Goal: Information Seeking & Learning: Check status

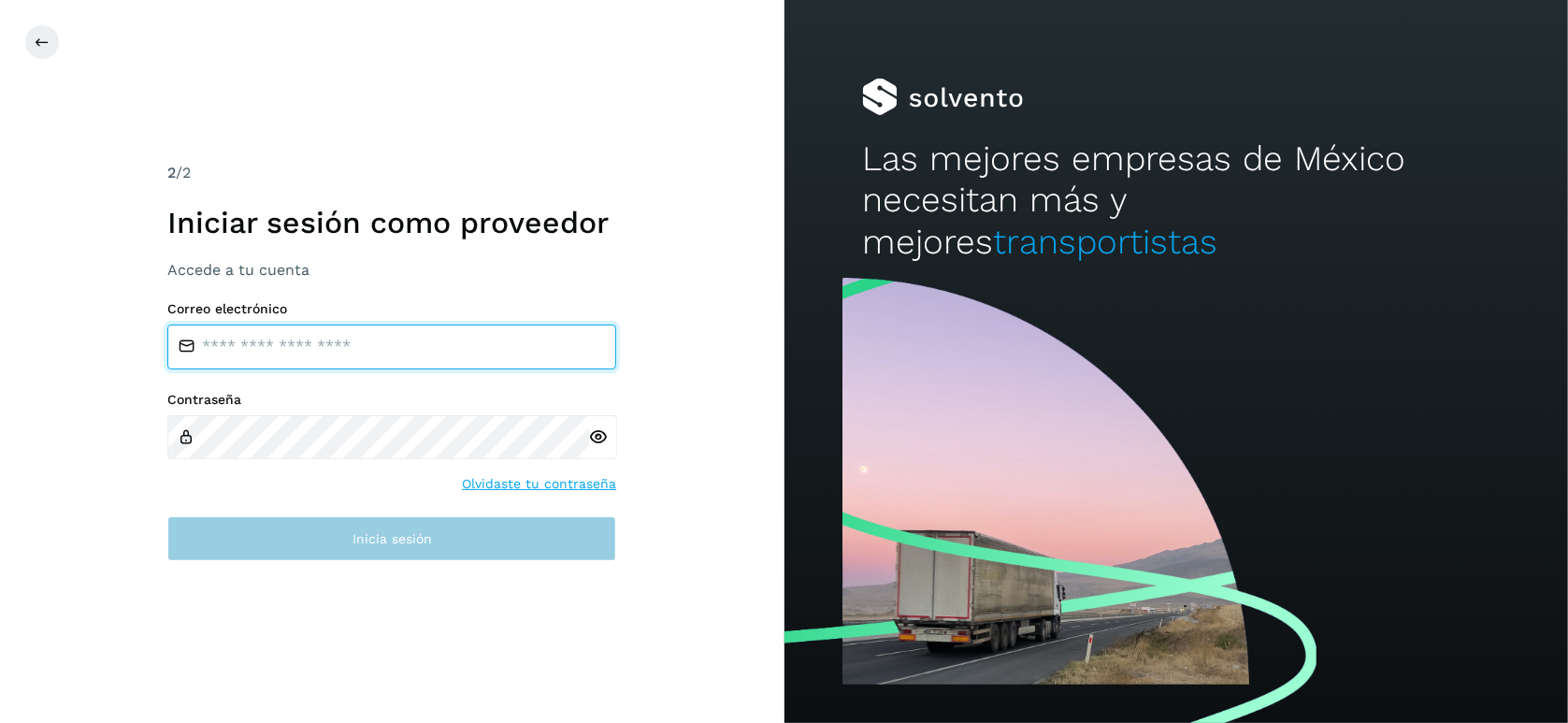
type input "**********"
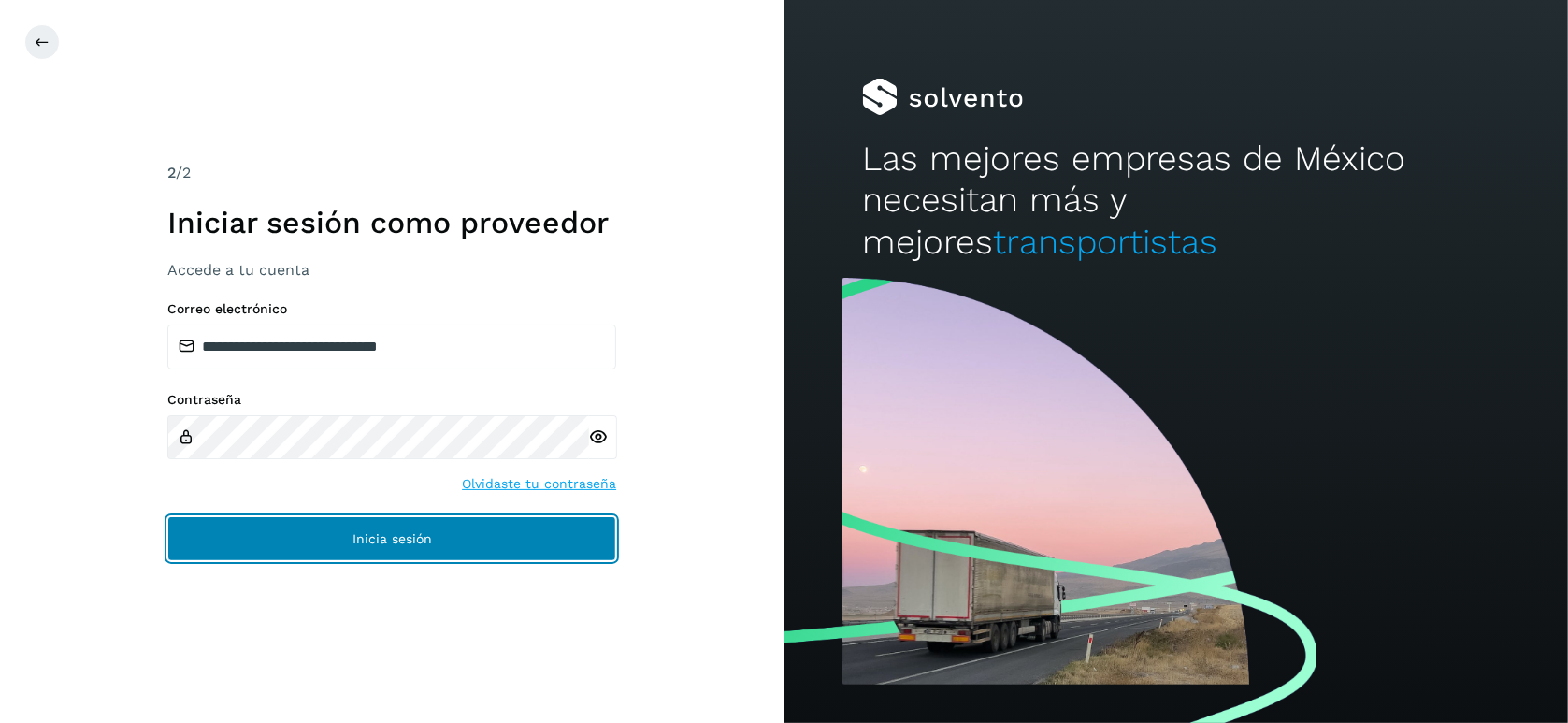
click at [374, 545] on span "Inicia sesión" at bounding box center [392, 538] width 79 height 13
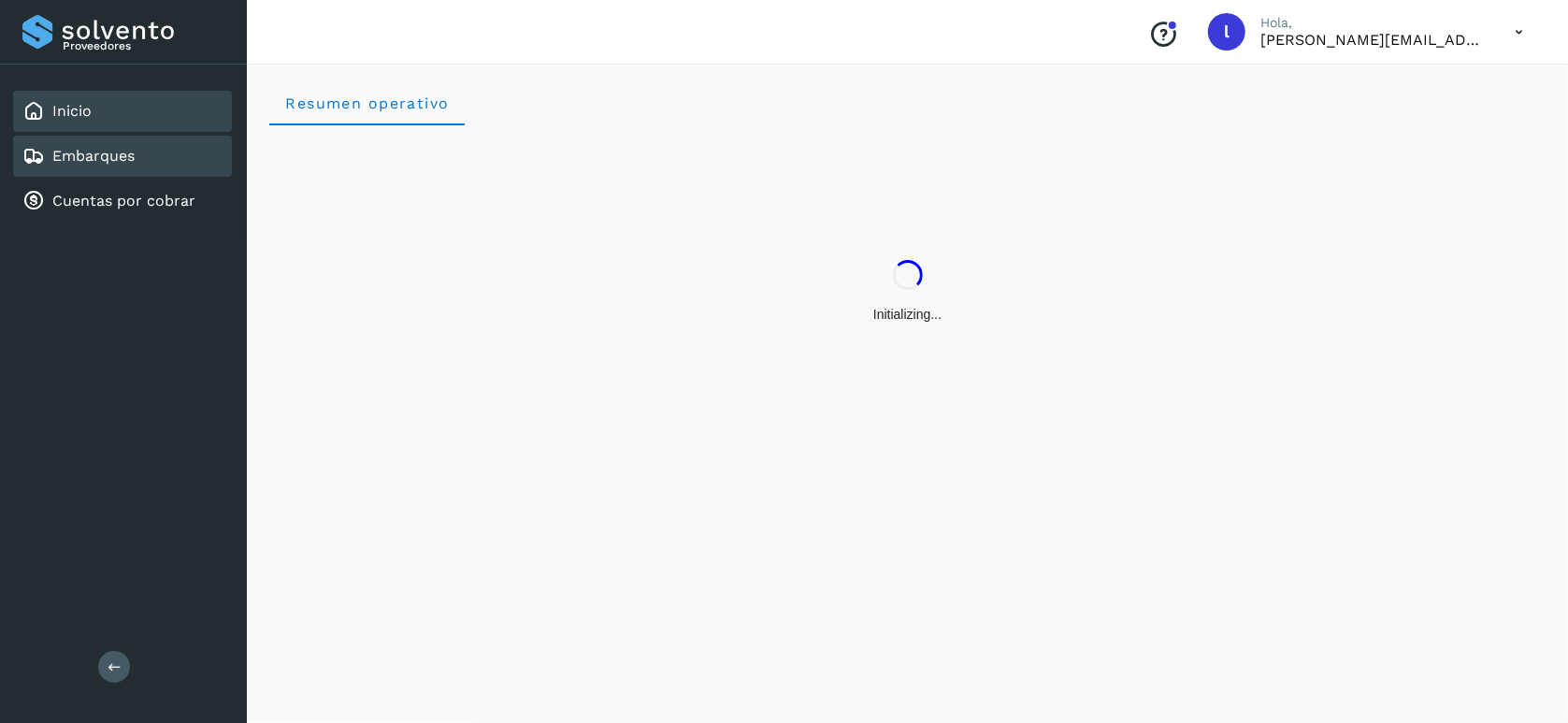
click at [96, 153] on link "Embarques" at bounding box center [93, 155] width 82 height 18
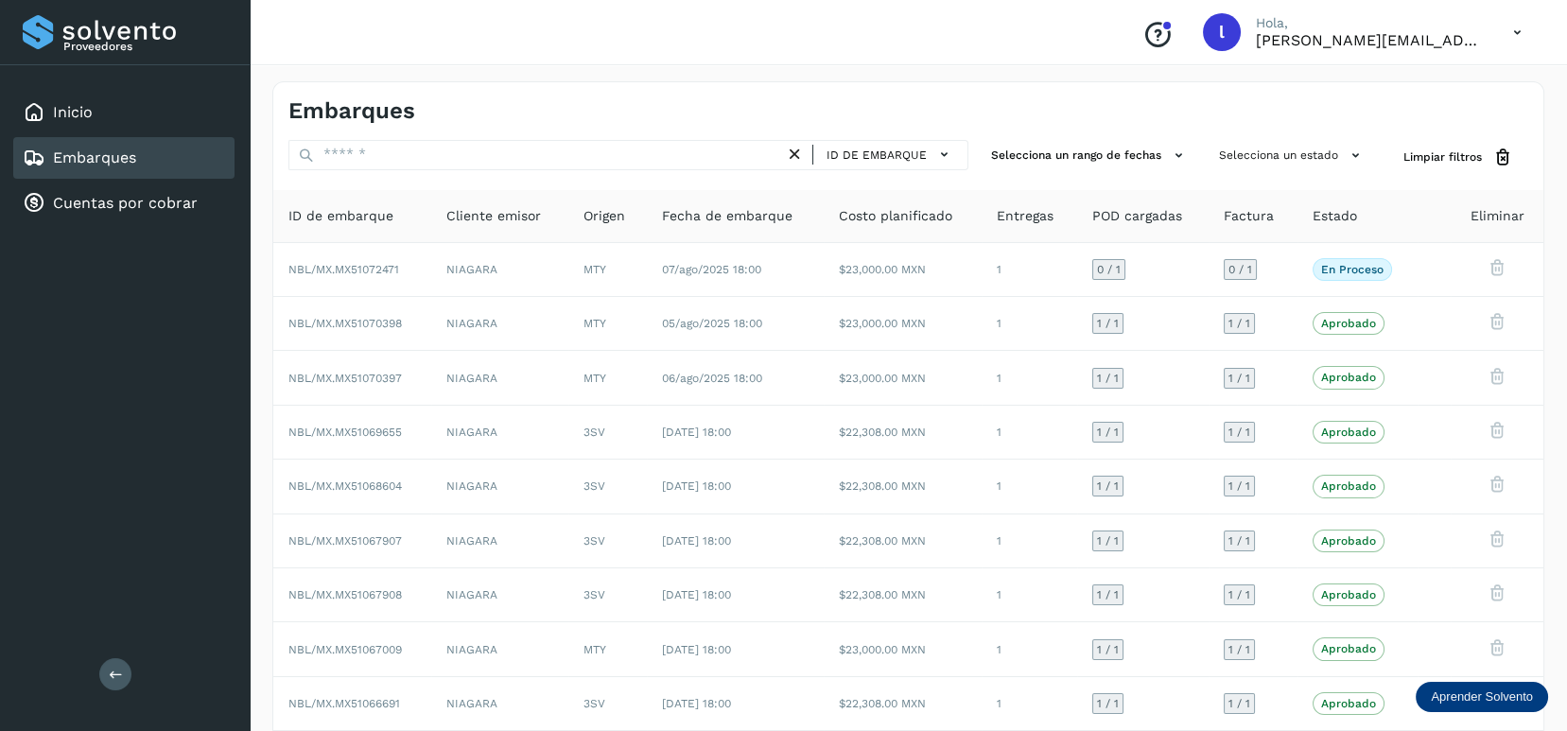
click at [141, 165] on div "Embarques" at bounding box center [123, 158] width 221 height 42
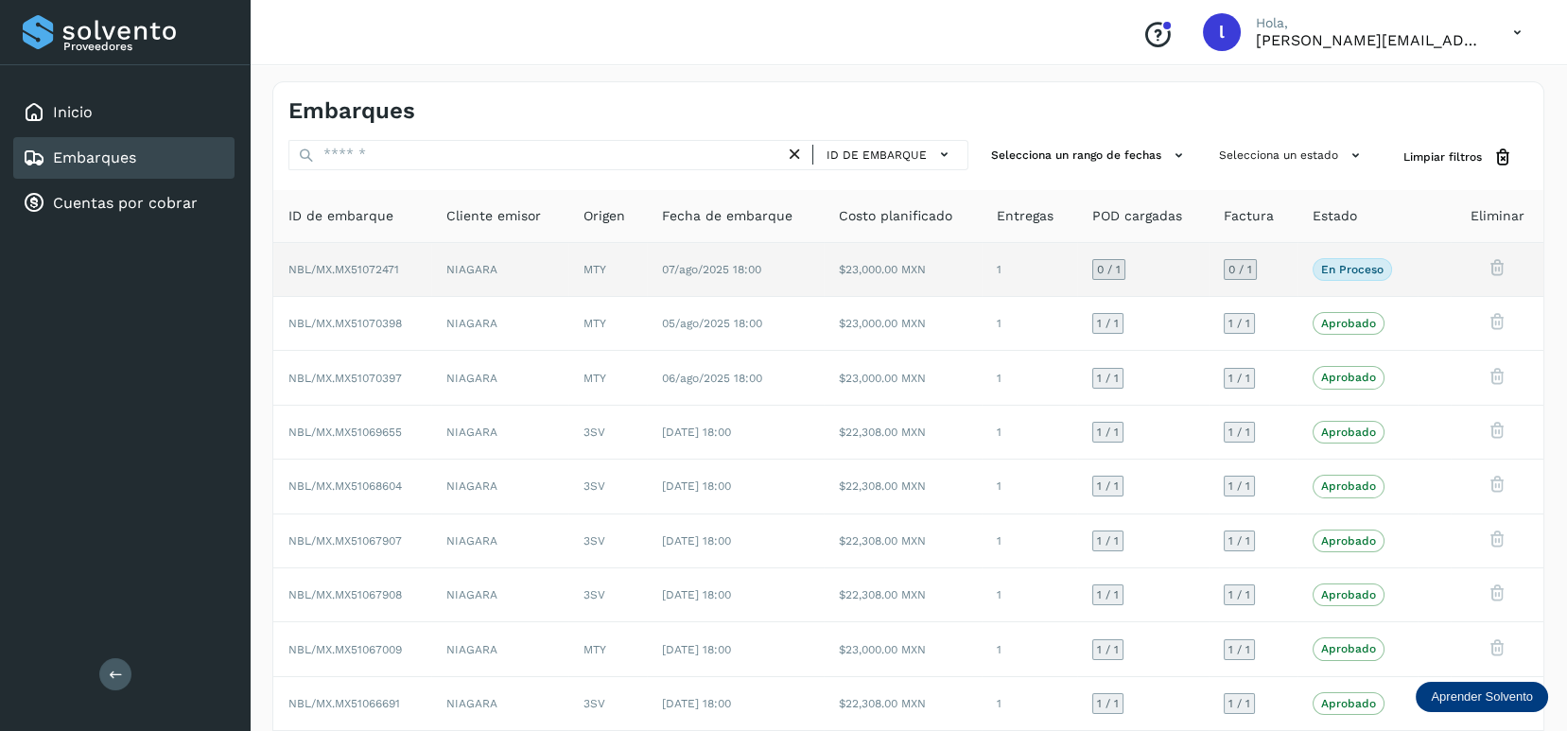
click at [530, 266] on td "NIAGARA" at bounding box center [499, 270] width 137 height 54
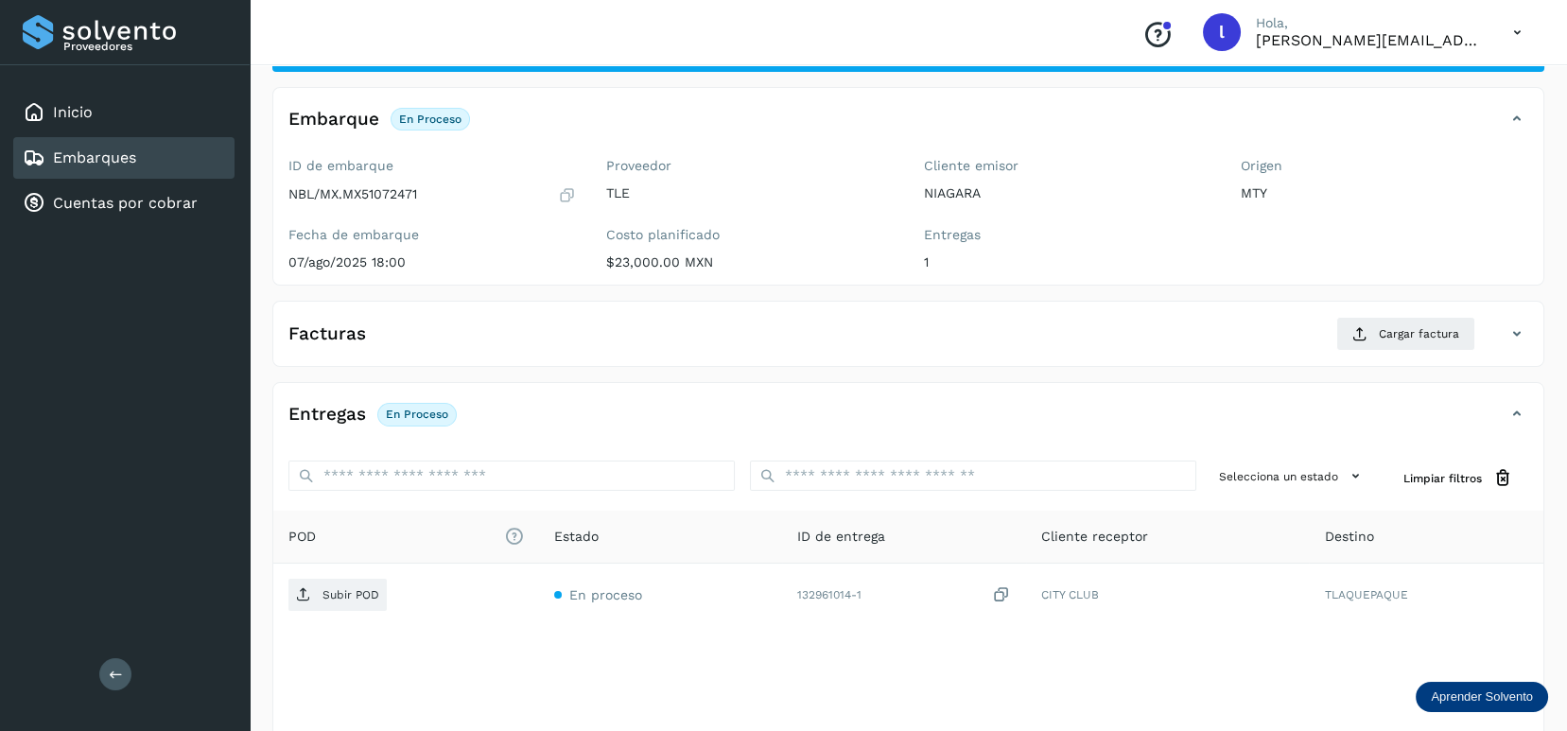
scroll to position [126, 0]
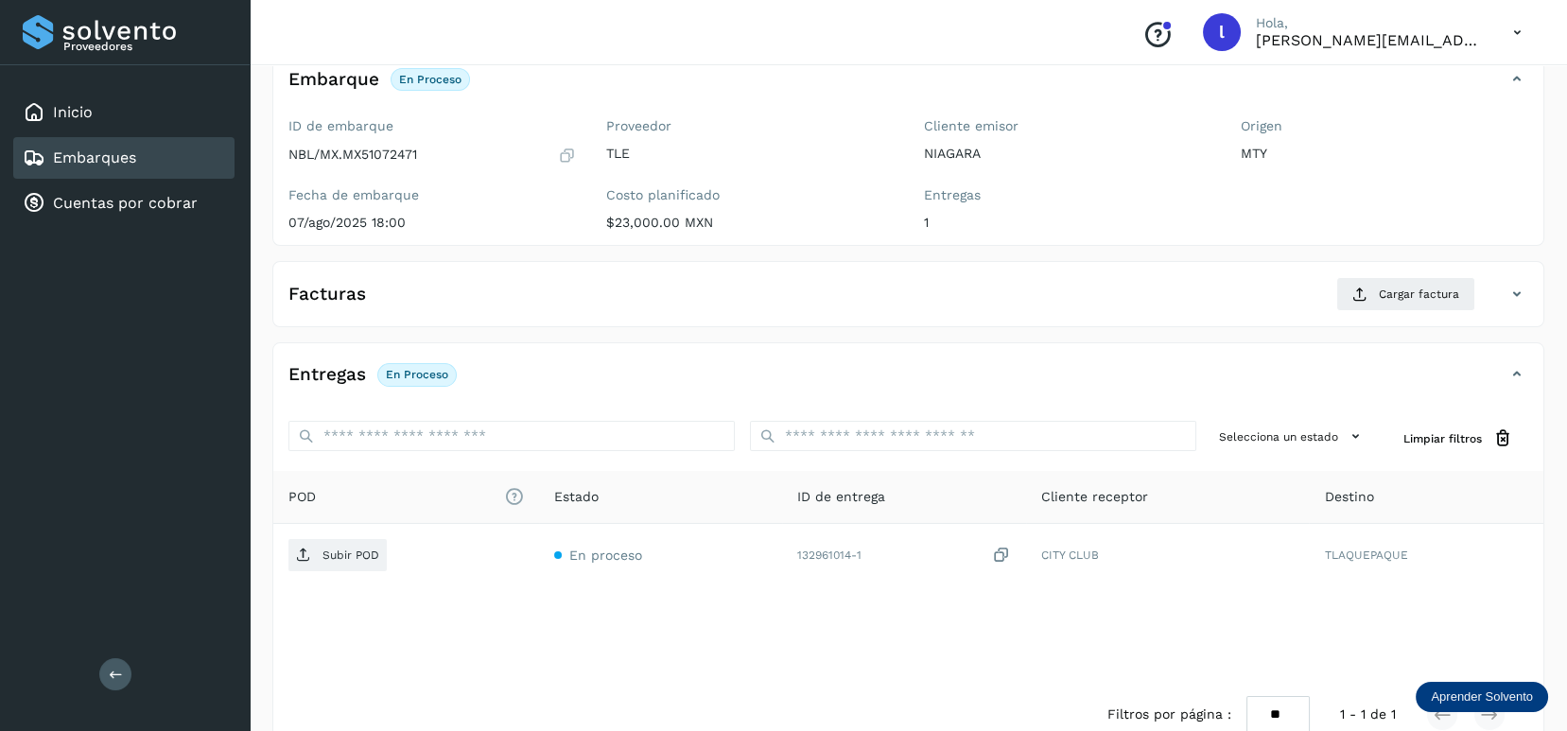
click at [78, 149] on link "Embarques" at bounding box center [94, 157] width 83 height 18
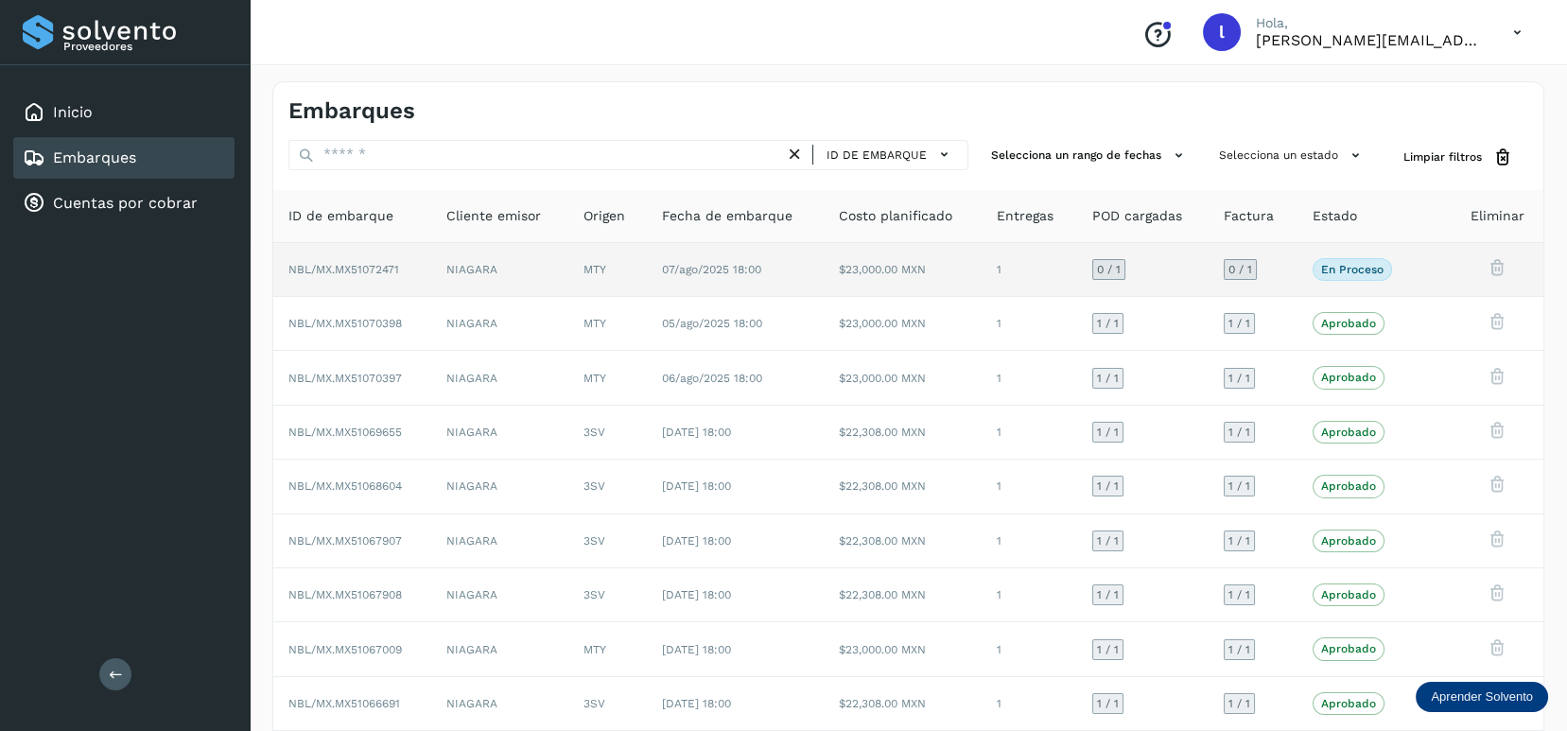
click at [815, 277] on td "07/ago/2025 18:00" at bounding box center [735, 270] width 177 height 54
